Goal: Task Accomplishment & Management: Complete application form

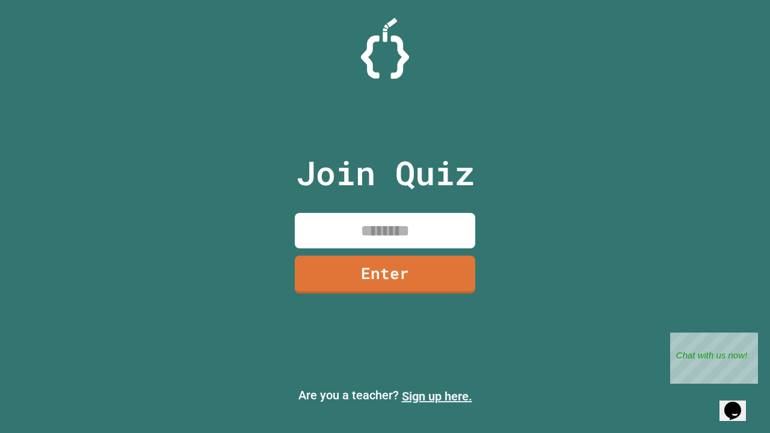
click at [437, 397] on link "Sign up here." at bounding box center [437, 396] width 70 height 14
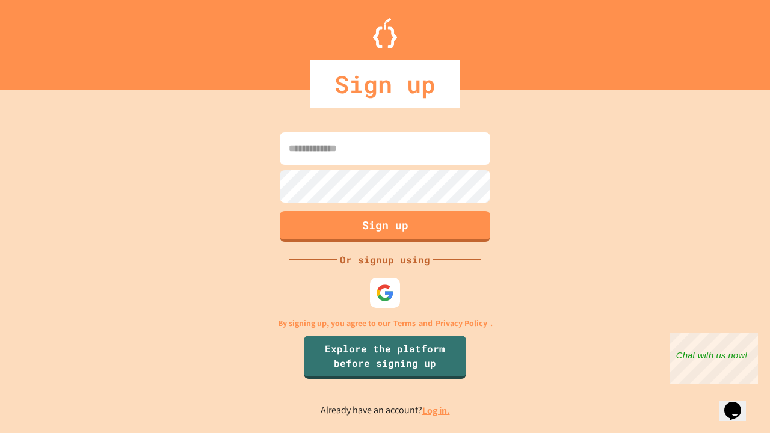
click at [437, 410] on link "Log in." at bounding box center [436, 410] width 28 height 13
